Goal: Task Accomplishment & Management: Complete application form

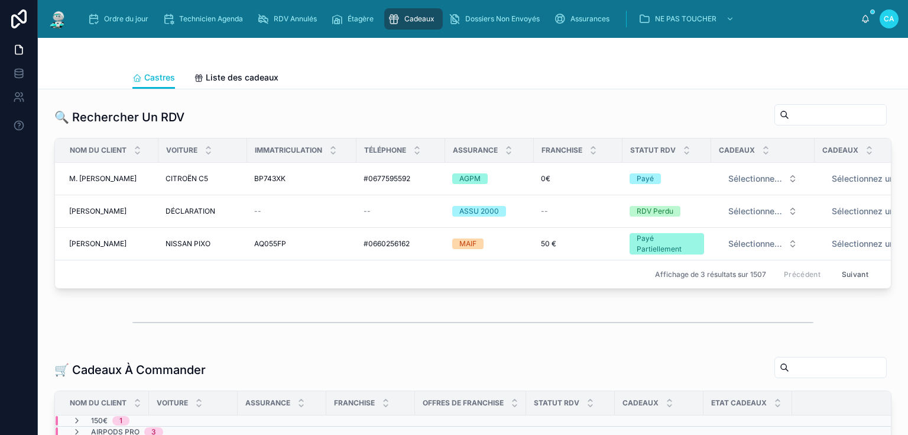
scroll to position [0, 190]
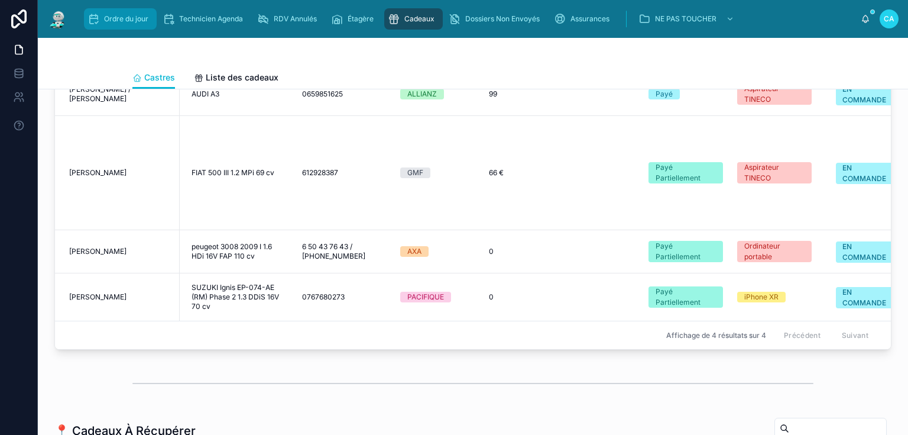
click at [126, 21] on font "Ordre du jour" at bounding box center [126, 18] width 44 height 9
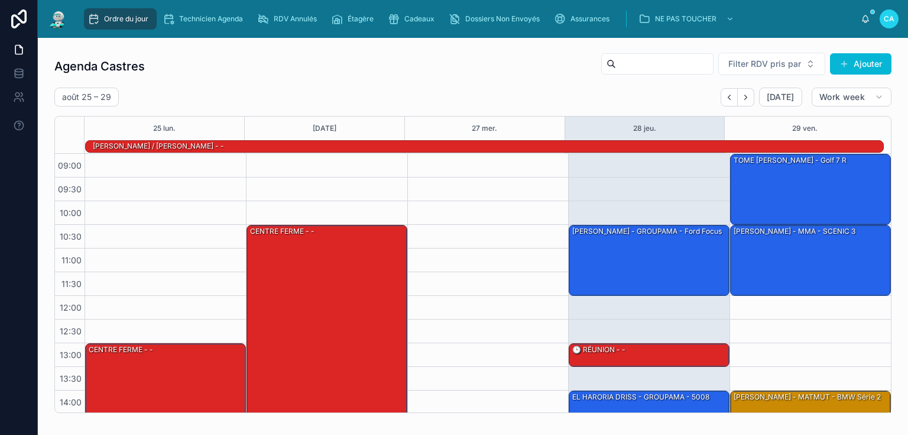
scroll to position [166, 0]
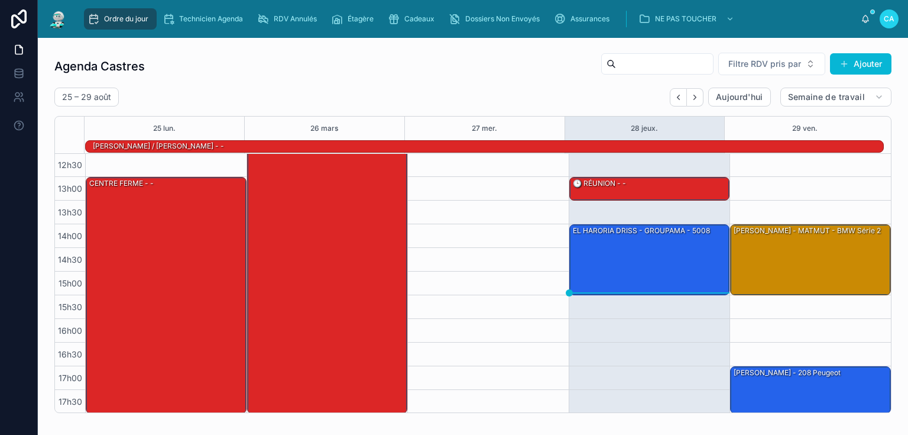
click at [413, 85] on div "Agenda Castres Filtre RDV pris par Ajouter [DATE] – [DATE] [DATE] Semaine de tr…" at bounding box center [472, 232] width 837 height 361
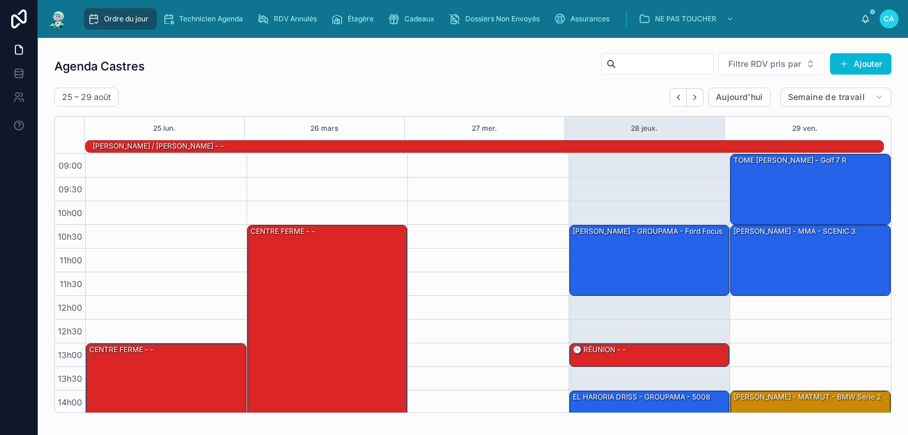
click at [475, 66] on div "Agenda Castres Filtre RDV pris par Ajouter" at bounding box center [472, 66] width 837 height 28
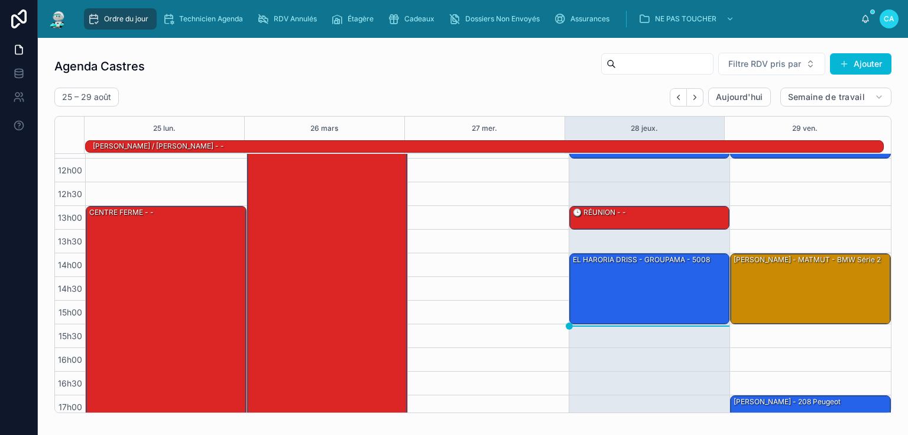
scroll to position [142, 0]
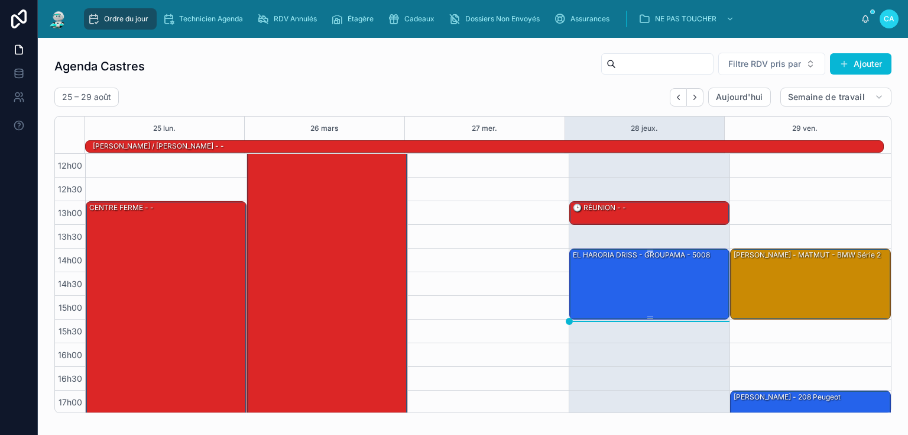
click at [641, 288] on div "EL HARORIA DRISS - GROUPAMA - 5008" at bounding box center [650, 283] width 157 height 69
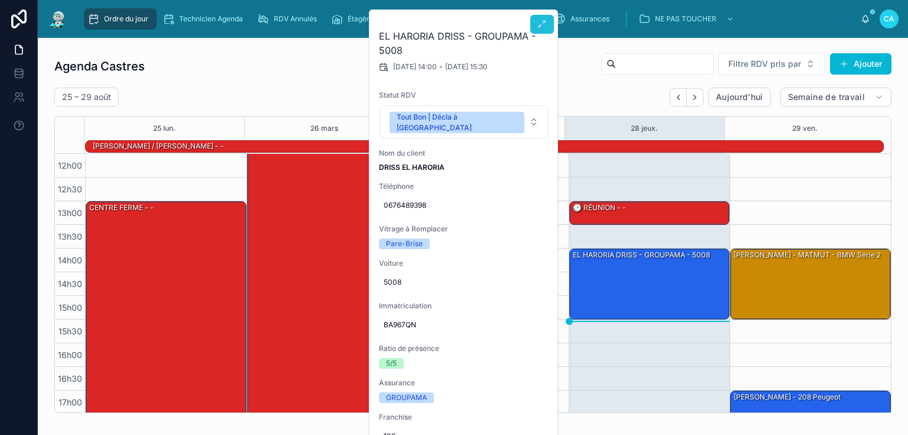
click at [542, 24] on icon at bounding box center [542, 24] width 9 height 9
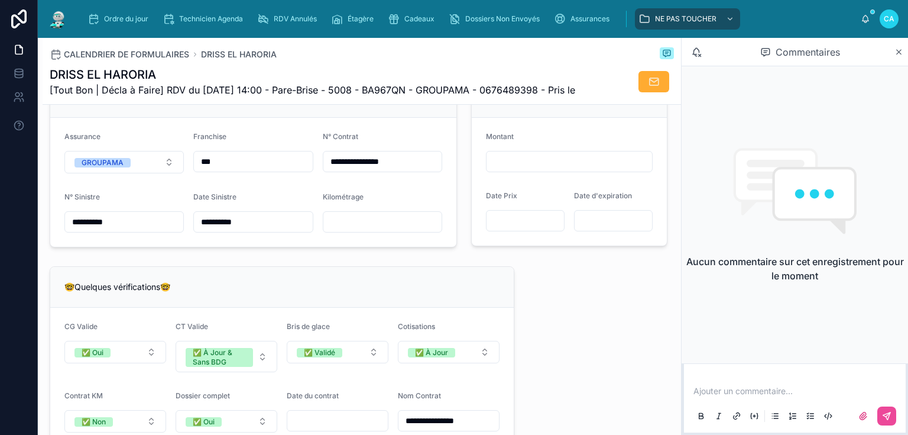
scroll to position [804, 0]
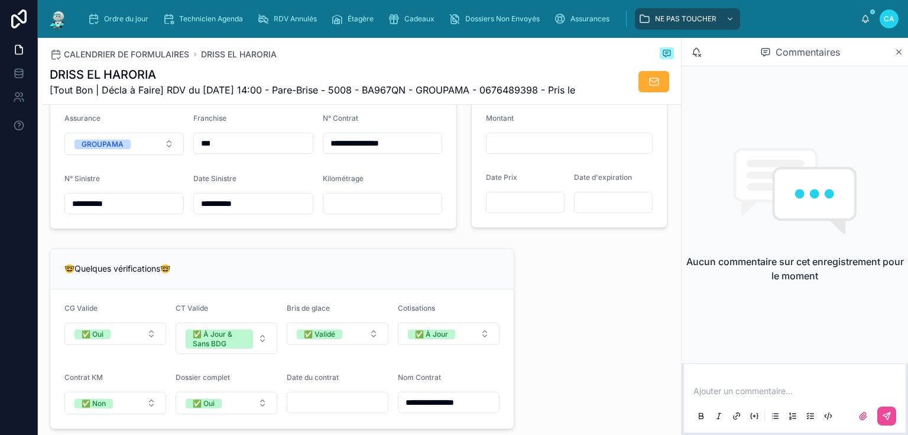
click at [375, 212] on input "text" at bounding box center [383, 203] width 118 height 17
click at [258, 273] on div "🤓Quelques vérifications🤓" at bounding box center [282, 268] width 464 height 41
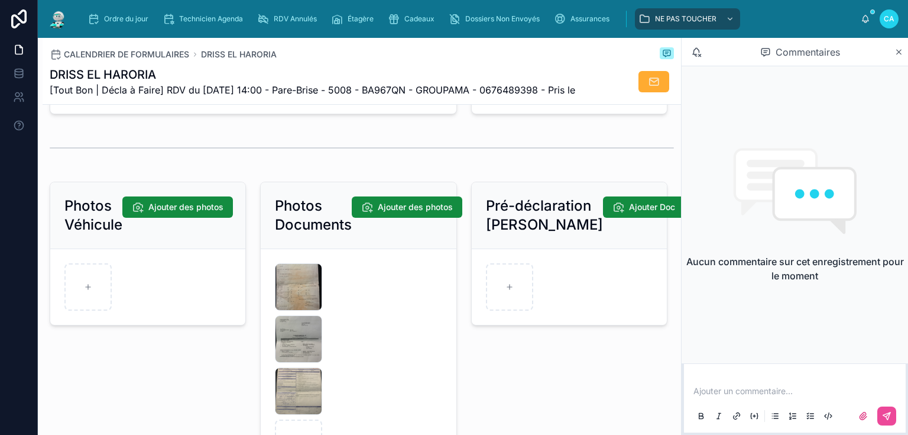
scroll to position [1656, 0]
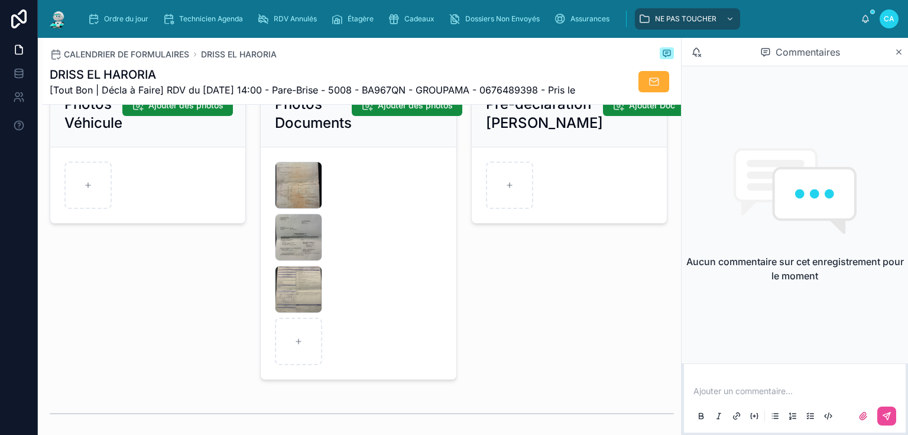
type input "******"
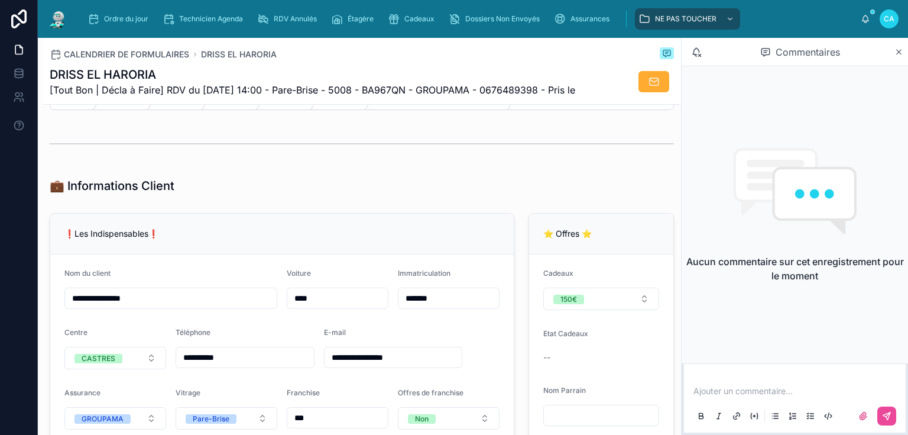
scroll to position [142, 0]
